Goal: Task Accomplishment & Management: Manage account settings

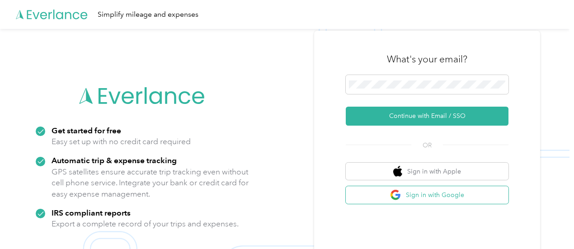
click at [421, 196] on button "Sign in with Google" at bounding box center [427, 195] width 163 height 18
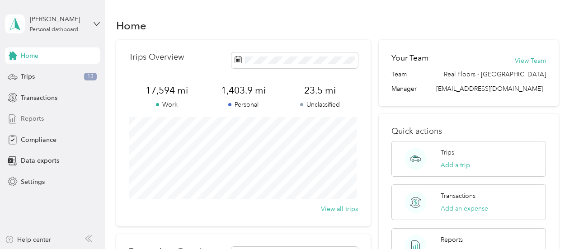
click at [33, 119] on span "Reports" at bounding box center [32, 118] width 23 height 9
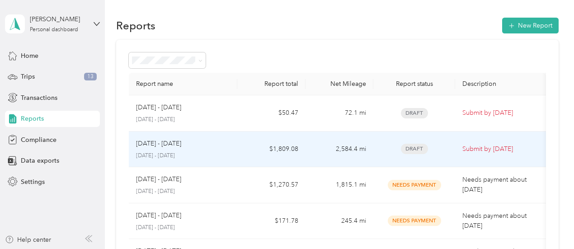
click at [410, 146] on span "Draft" at bounding box center [414, 149] width 27 height 10
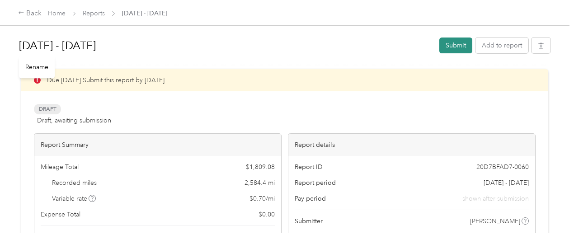
click at [450, 46] on button "Submit" at bounding box center [456, 46] width 33 height 16
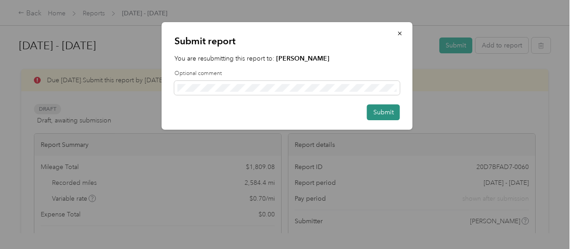
click at [384, 113] on button "Submit" at bounding box center [383, 112] width 33 height 16
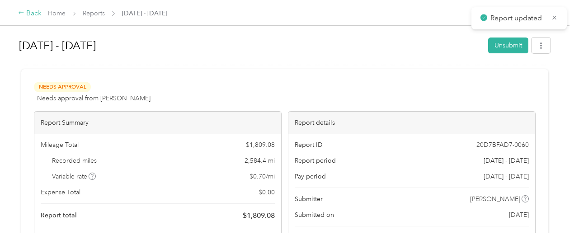
click at [31, 14] on div "Back" at bounding box center [30, 13] width 24 height 11
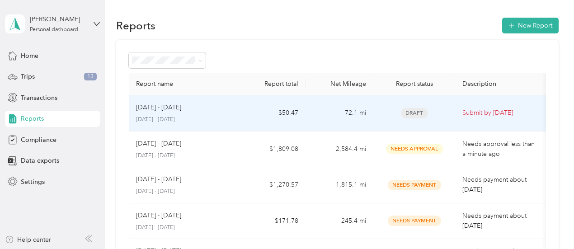
click at [409, 114] on span "Draft" at bounding box center [414, 113] width 27 height 10
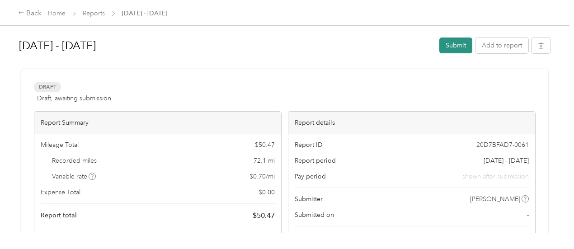
click at [460, 47] on button "Submit" at bounding box center [456, 46] width 33 height 16
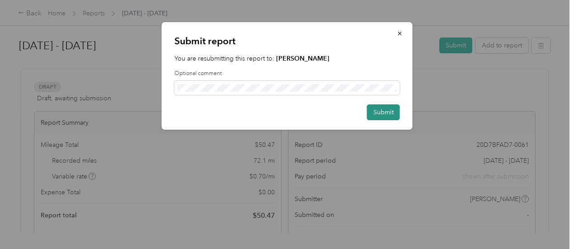
click at [379, 110] on button "Submit" at bounding box center [383, 112] width 33 height 16
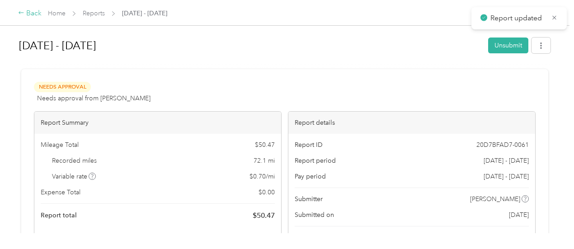
click at [32, 14] on div "Back" at bounding box center [30, 13] width 24 height 11
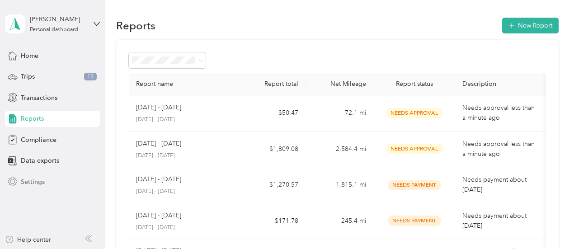
click at [33, 184] on span "Settings" at bounding box center [33, 181] width 24 height 9
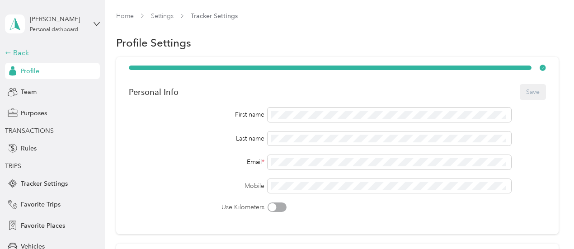
click at [23, 53] on div "Back" at bounding box center [50, 52] width 90 height 11
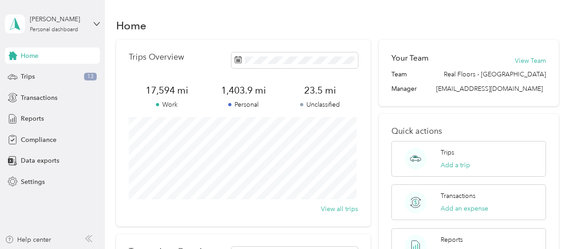
click at [35, 59] on span "Home" at bounding box center [30, 55] width 18 height 9
click at [98, 24] on icon at bounding box center [96, 23] width 5 height 3
click at [43, 74] on div "Log out" at bounding box center [30, 71] width 35 height 9
